Goal: Task Accomplishment & Management: Manage account settings

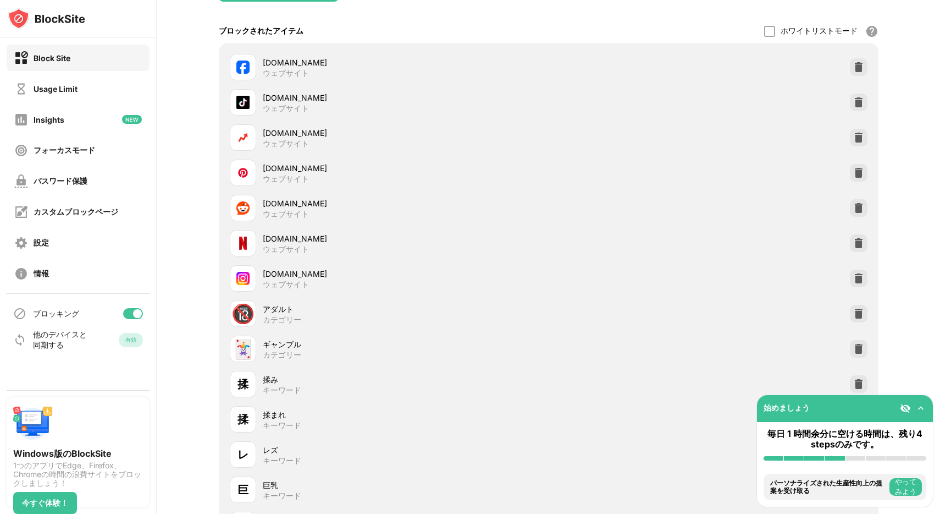
scroll to position [234, 0]
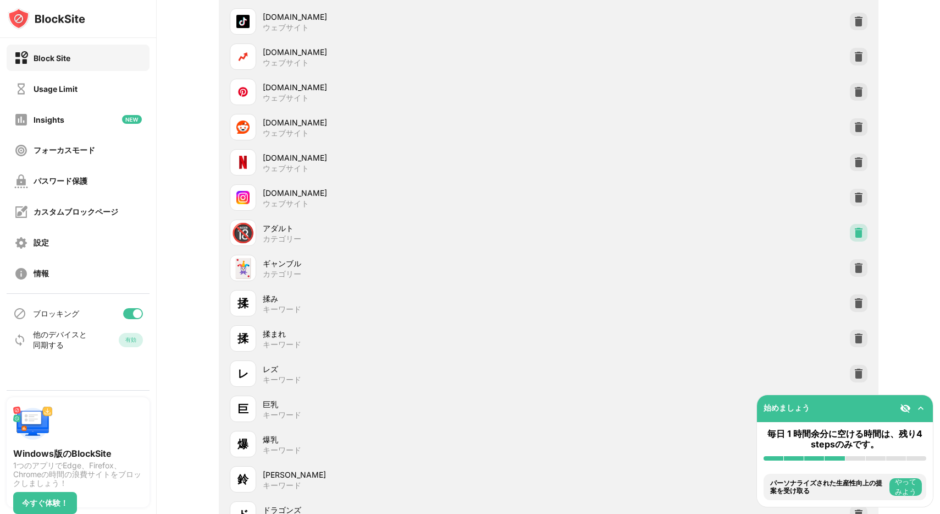
click at [854, 235] on img at bounding box center [858, 232] width 11 height 11
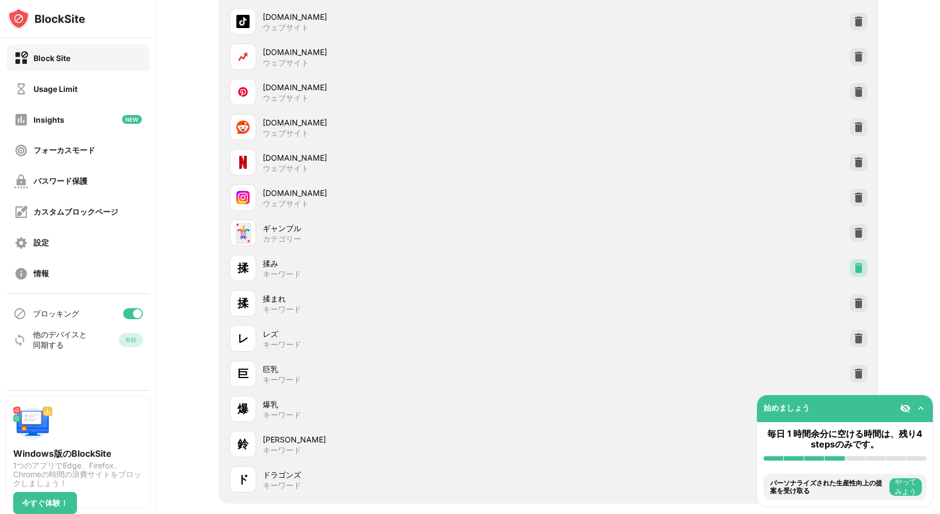
click at [855, 273] on img at bounding box center [858, 267] width 11 height 11
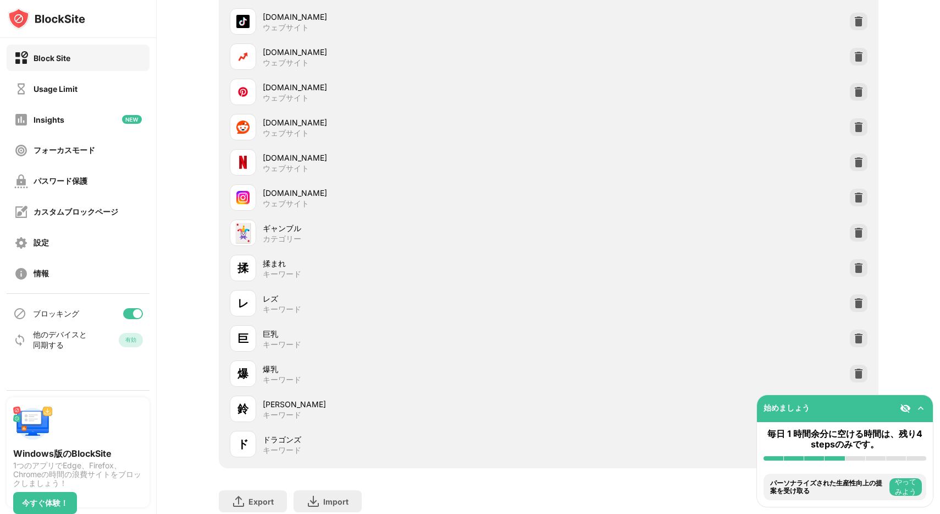
click at [855, 273] on img at bounding box center [858, 267] width 11 height 11
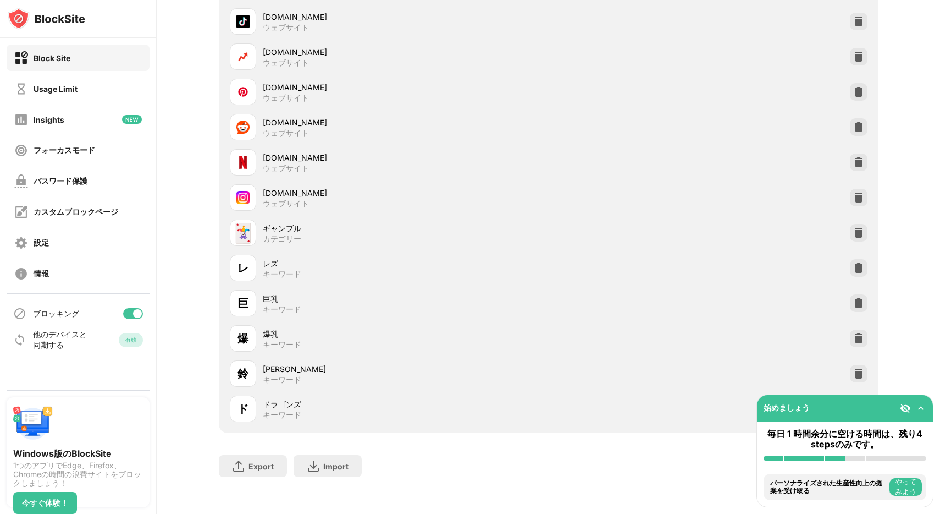
click at [854, 273] on img at bounding box center [858, 267] width 11 height 11
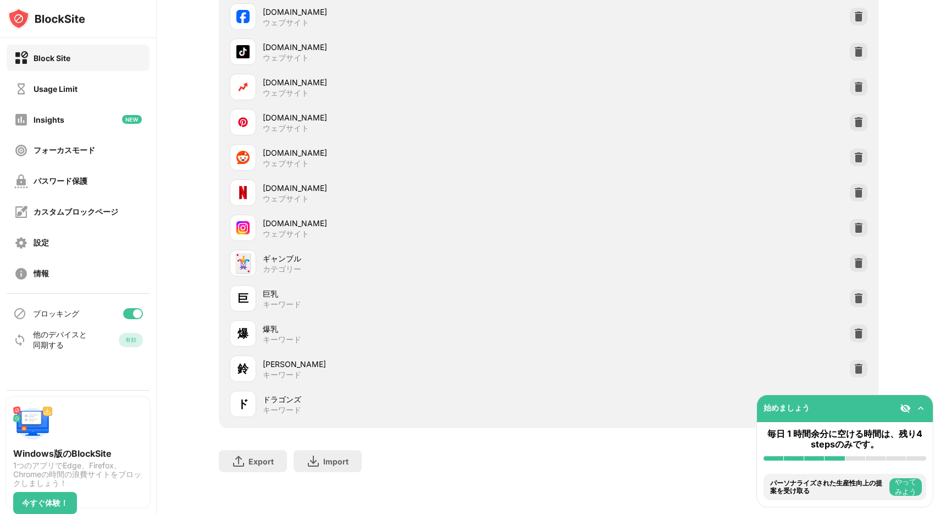
scroll to position [217, 0]
click at [854, 280] on div "巨 巨乳 キーワード" at bounding box center [548, 297] width 647 height 35
click at [853, 293] on img at bounding box center [858, 298] width 11 height 11
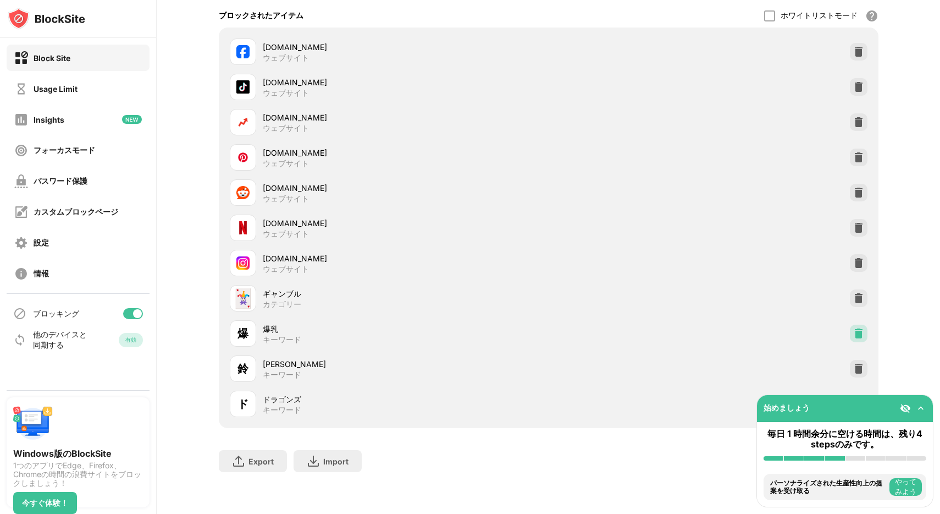
click at [853, 328] on img at bounding box center [858, 333] width 11 height 11
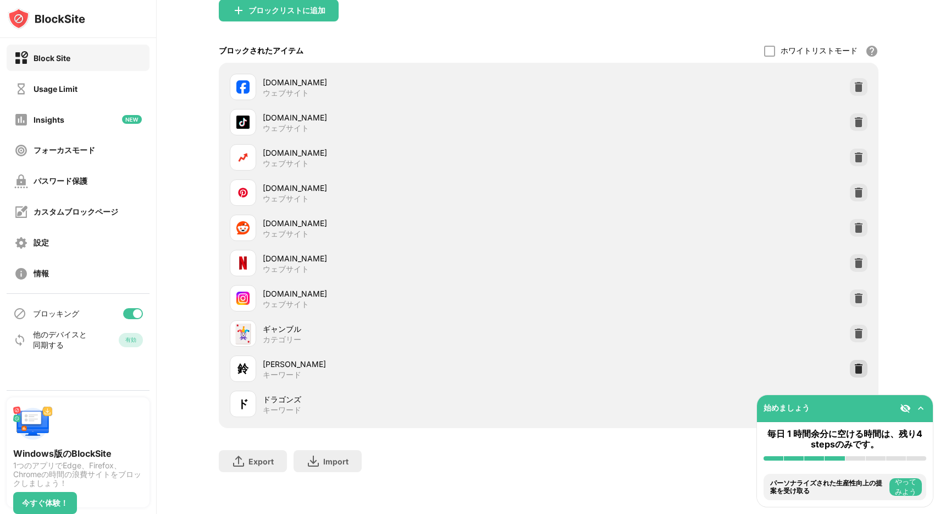
click at [853, 363] on img at bounding box center [858, 368] width 11 height 11
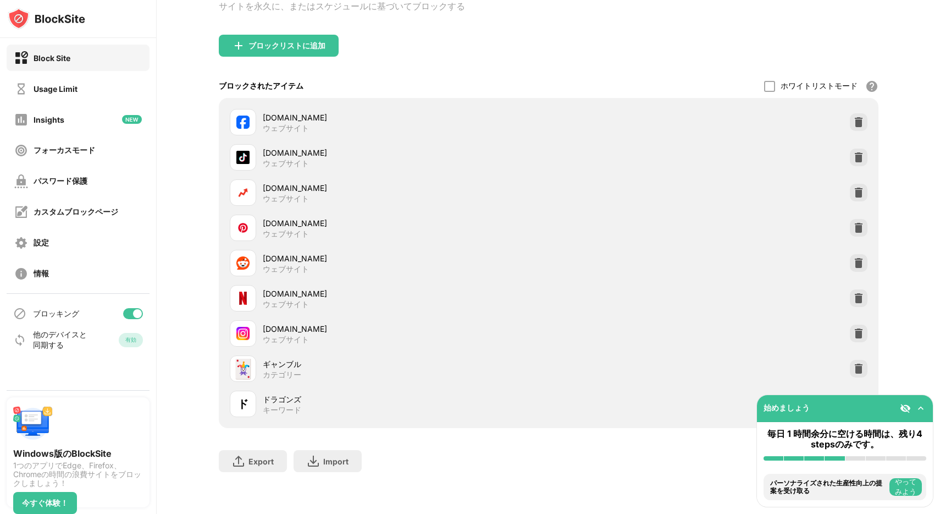
scroll to position [111, 0]
